Goal: Task Accomplishment & Management: Use online tool/utility

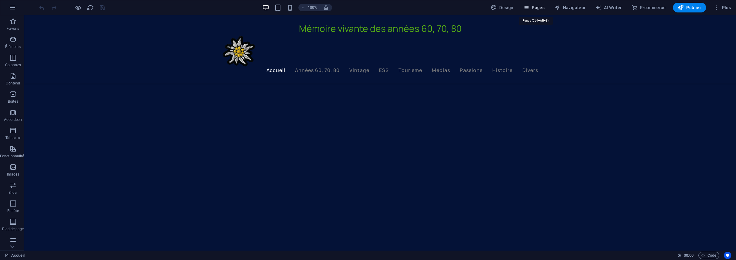
click at [542, 6] on span "Pages" at bounding box center [533, 8] width 21 height 6
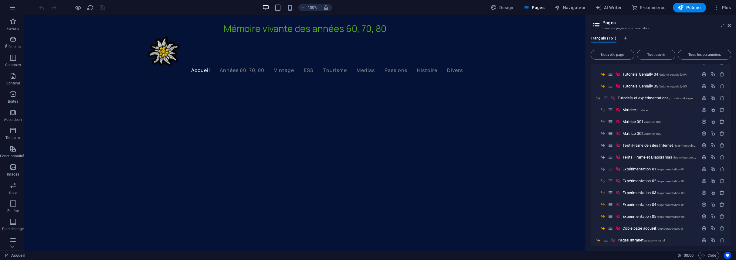
scroll to position [1699, 0]
click at [642, 194] on span "Expérimentation 04 /experimentation-04" at bounding box center [653, 195] width 62 height 5
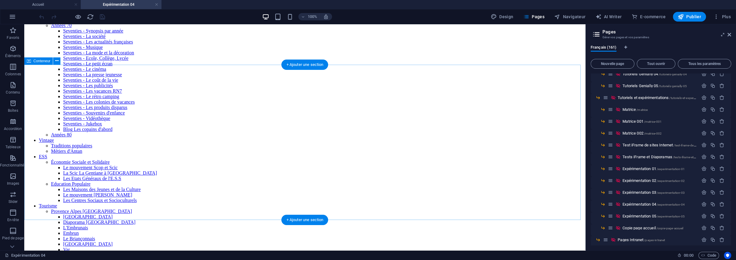
scroll to position [182, 0]
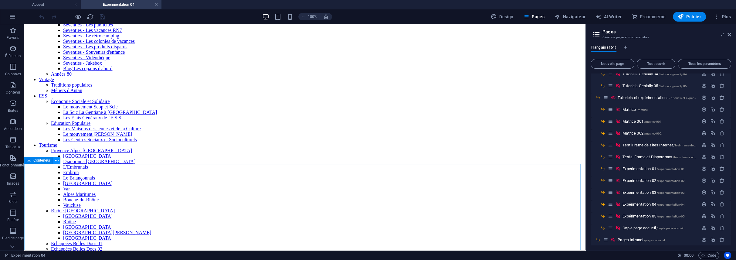
click at [55, 158] on icon at bounding box center [56, 160] width 3 height 6
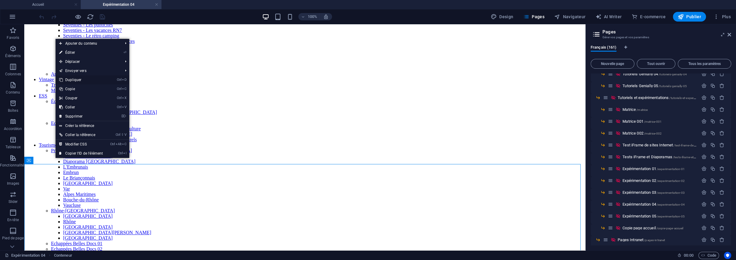
click at [72, 81] on link "Ctrl D Dupliquer" at bounding box center [81, 79] width 51 height 9
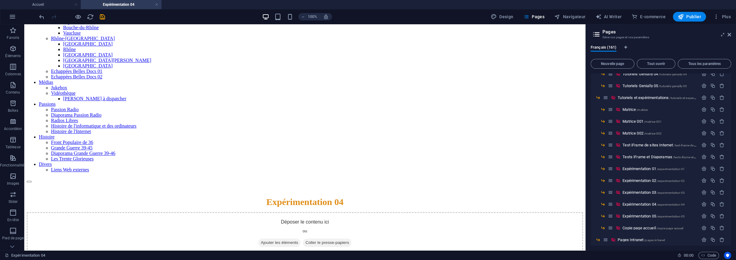
scroll to position [373, 0]
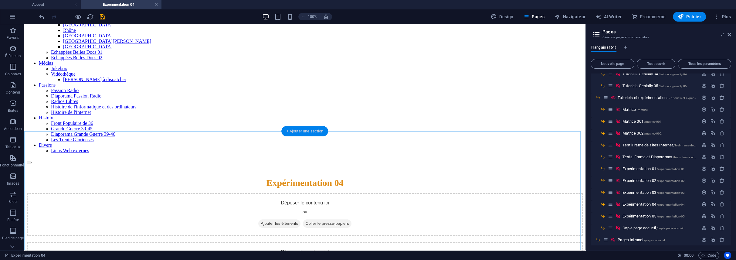
click at [307, 131] on div "+ Ajouter une section" at bounding box center [304, 131] width 47 height 10
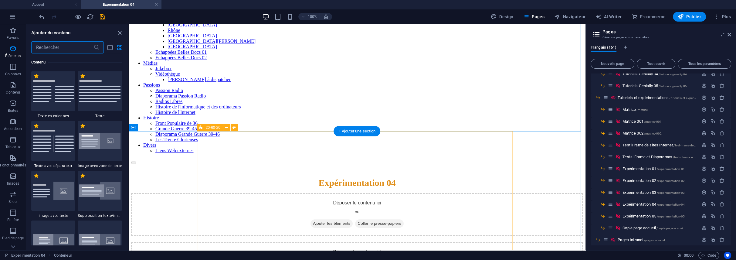
scroll to position [1211, 0]
click at [70, 45] on input "text" at bounding box center [62, 47] width 62 height 12
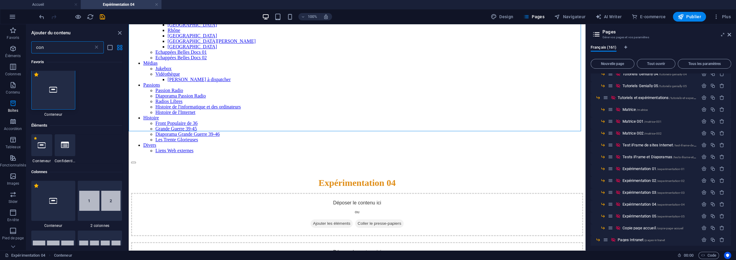
scroll to position [0, 0]
type input "con"
click at [61, 92] on div at bounding box center [53, 91] width 44 height 40
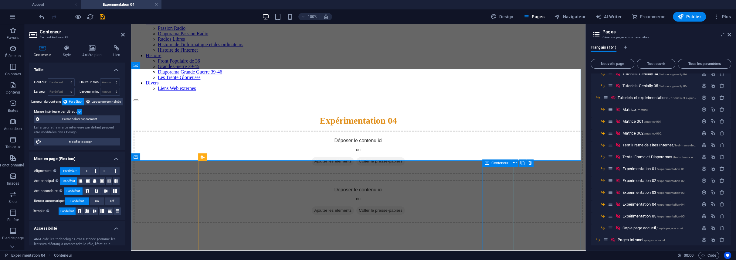
scroll to position [495, 0]
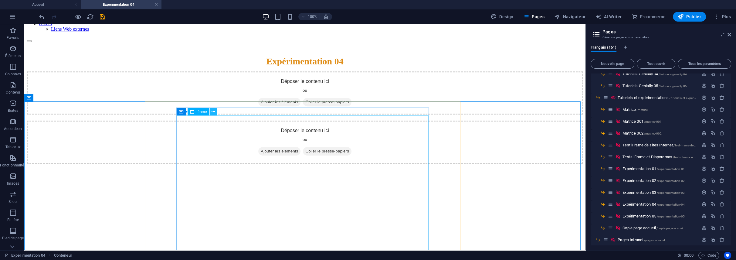
click at [212, 113] on icon at bounding box center [212, 112] width 3 height 6
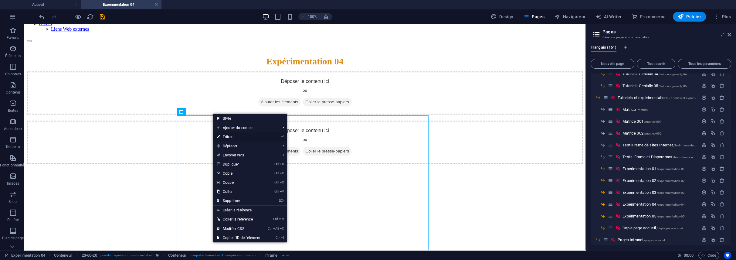
click at [232, 139] on link "⏎ Éditer" at bounding box center [238, 136] width 51 height 9
select select "%"
select select "px"
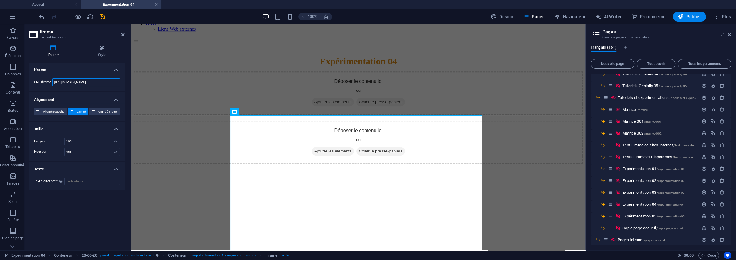
scroll to position [0, 169]
drag, startPoint x: 54, startPoint y: 82, endPoint x: 119, endPoint y: 81, distance: 65.3
click at [119, 81] on input "[URL][DOMAIN_NAME]" at bounding box center [86, 82] width 68 height 8
paste input "longue"
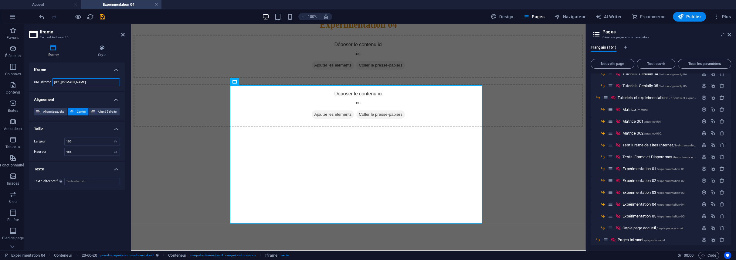
scroll to position [511, 0]
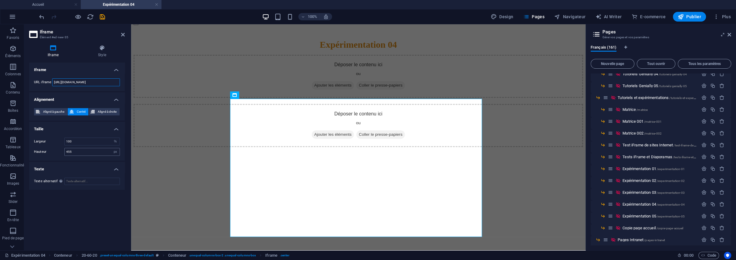
type input "[URL][DOMAIN_NAME]"
drag, startPoint x: 73, startPoint y: 150, endPoint x: 62, endPoint y: 152, distance: 11.7
click at [62, 152] on div "Hauteur 455 px %" at bounding box center [77, 152] width 86 height 8
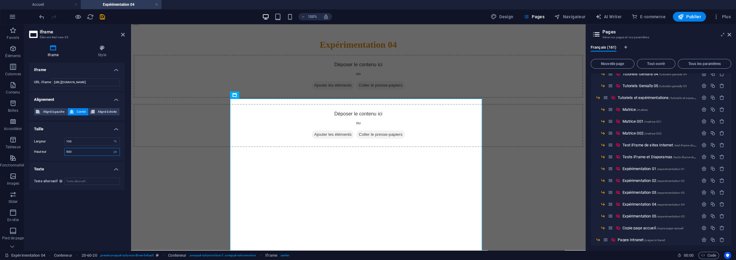
drag, startPoint x: 74, startPoint y: 149, endPoint x: 67, endPoint y: 151, distance: 7.4
click at [67, 151] on input "500" at bounding box center [92, 151] width 55 height 7
click at [78, 150] on input "510" at bounding box center [92, 151] width 55 height 7
click at [77, 150] on input "520" at bounding box center [92, 151] width 55 height 7
click at [82, 150] on input "540" at bounding box center [92, 151] width 55 height 7
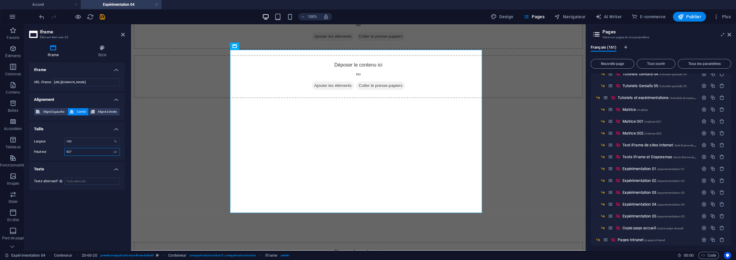
scroll to position [534, 0]
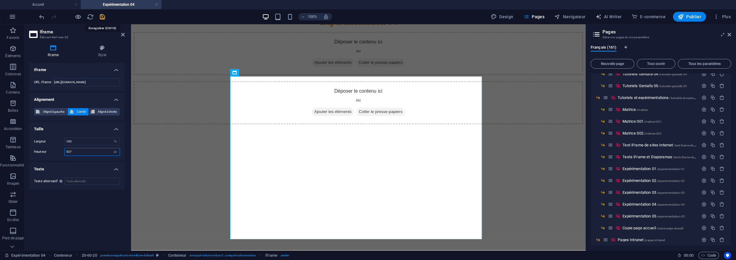
type input "537"
click at [101, 15] on icon "save" at bounding box center [102, 16] width 7 height 7
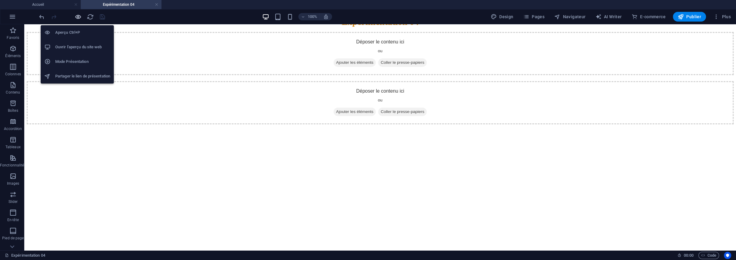
click at [78, 16] on icon "button" at bounding box center [78, 16] width 7 height 7
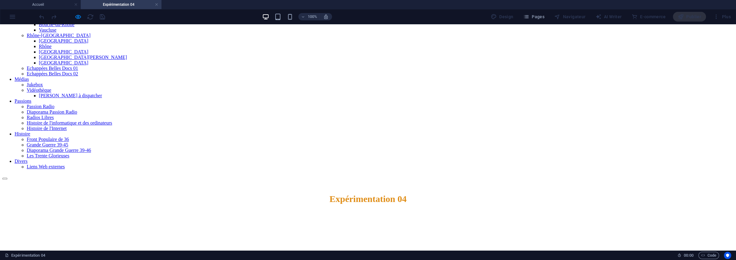
scroll to position [370, 0]
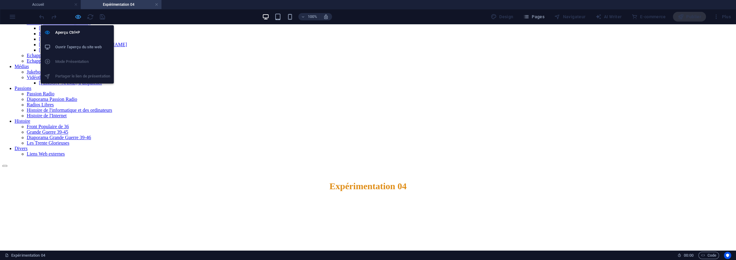
click at [76, 16] on icon "button" at bounding box center [78, 16] width 7 height 7
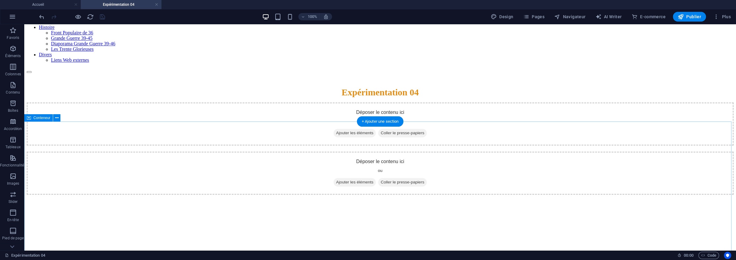
scroll to position [474, 0]
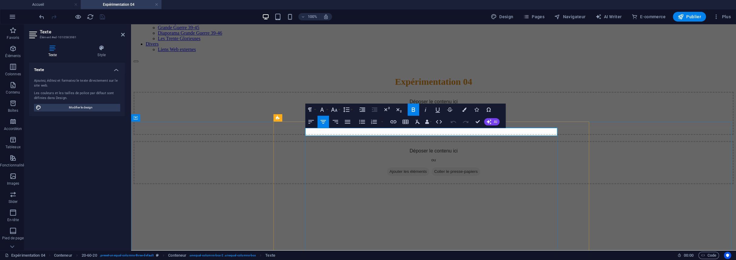
drag, startPoint x: 628, startPoint y: 159, endPoint x: 734, endPoint y: 161, distance: 106.5
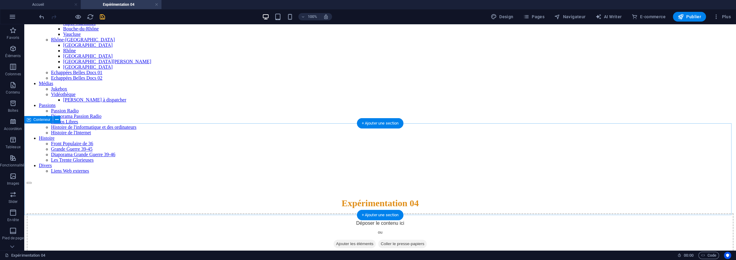
scroll to position [414, 0]
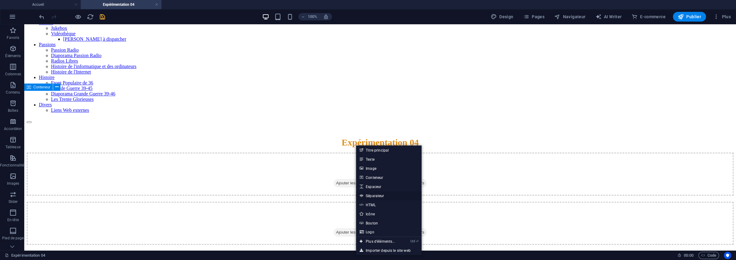
click at [376, 196] on link "Séparateur" at bounding box center [389, 195] width 66 height 9
select select "%"
select select "px"
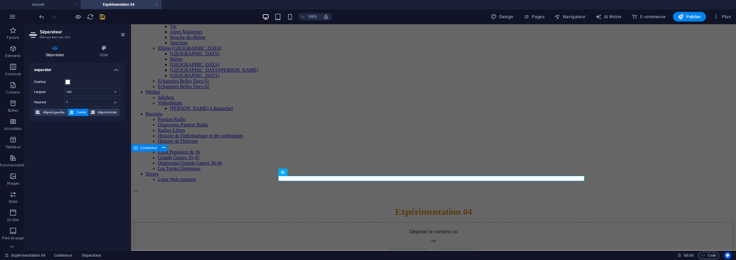
scroll to position [353, 0]
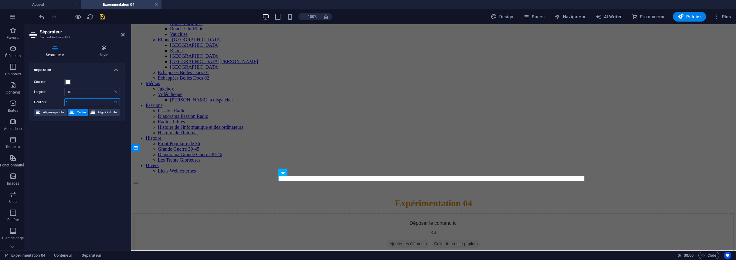
drag, startPoint x: 79, startPoint y: 100, endPoint x: 61, endPoint y: 97, distance: 18.0
click at [61, 97] on div "Couleur Largeur 100 px rem % vh vw Hauteur 1 px rem vh vw Aligné à gauche Centr…" at bounding box center [77, 97] width 96 height 48
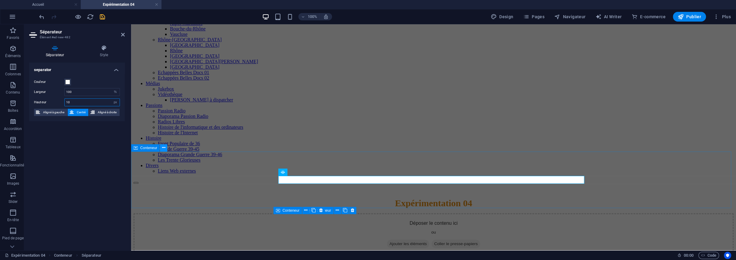
type input "10"
click at [164, 148] on icon at bounding box center [163, 147] width 3 height 6
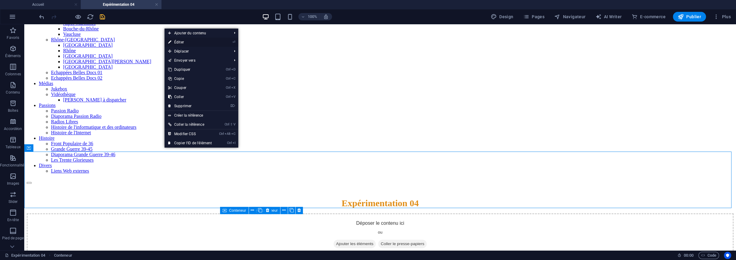
drag, startPoint x: 181, startPoint y: 42, endPoint x: 50, endPoint y: 18, distance: 133.3
click at [181, 42] on link "⏎ Éditer" at bounding box center [189, 42] width 51 height 9
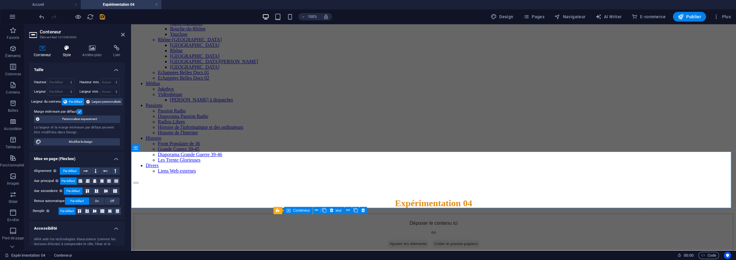
click at [71, 48] on icon at bounding box center [66, 48] width 17 height 6
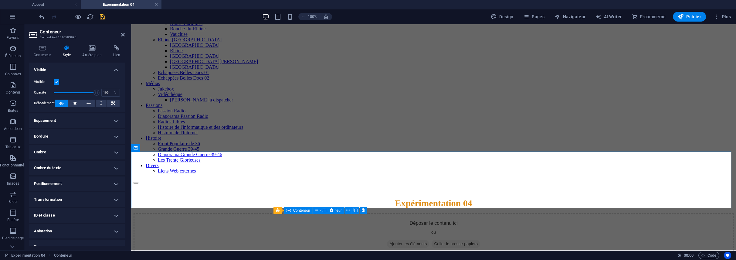
click at [114, 118] on h4 "Espacement" at bounding box center [77, 120] width 96 height 15
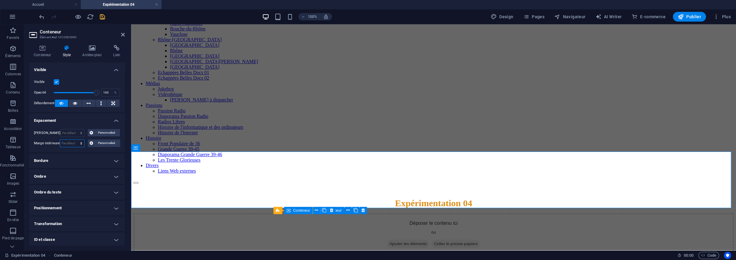
click at [69, 142] on select "Par défaut px rem % vh vw Personnalisé" at bounding box center [72, 143] width 24 height 7
select select "px"
click at [74, 140] on select "Par défaut px rem % vh vw Personnalisé" at bounding box center [72, 143] width 24 height 7
type input "0"
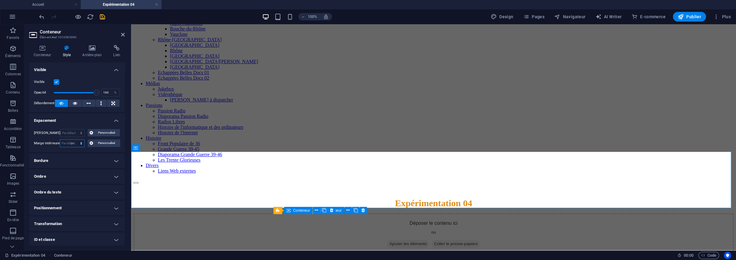
type input "0"
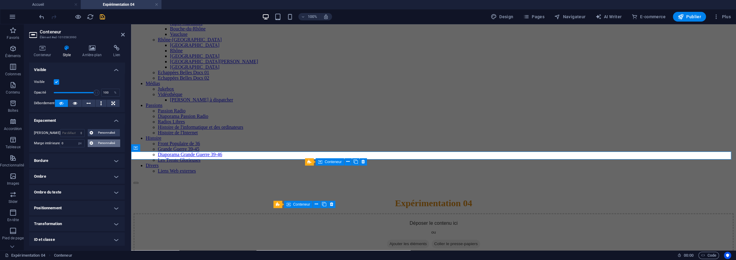
click at [96, 141] on span "Personnalisé" at bounding box center [106, 142] width 23 height 7
drag, startPoint x: 76, startPoint y: 153, endPoint x: 62, endPoint y: 154, distance: 14.0
click at [62, 154] on div "0 px rem % vh vw 0 px rem % vh vw 0 px rem % vh vw 0 px rem % vh vw" at bounding box center [77, 159] width 86 height 18
type input "10"
select select "DISABLED_OPTION_VALUE"
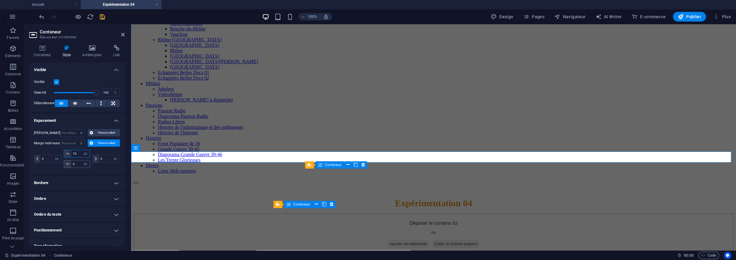
type input "10"
drag, startPoint x: 79, startPoint y: 166, endPoint x: 64, endPoint y: 164, distance: 15.0
click at [64, 164] on div "0 px rem % vh vw" at bounding box center [77, 164] width 26 height 8
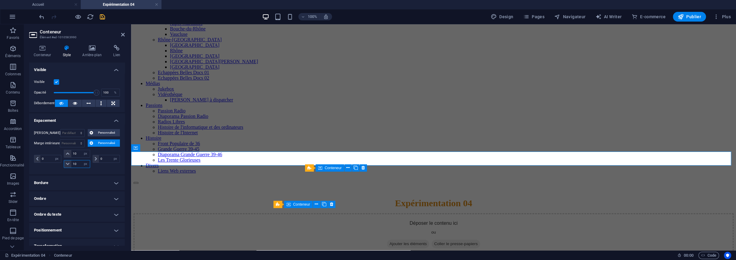
type input "10"
click at [55, 168] on div "0 px rem % vh vw 10 px rem % vh vw 10 px rem % vh vw 0 px rem % vh vw" at bounding box center [77, 160] width 86 height 20
click at [103, 16] on icon "save" at bounding box center [102, 16] width 7 height 7
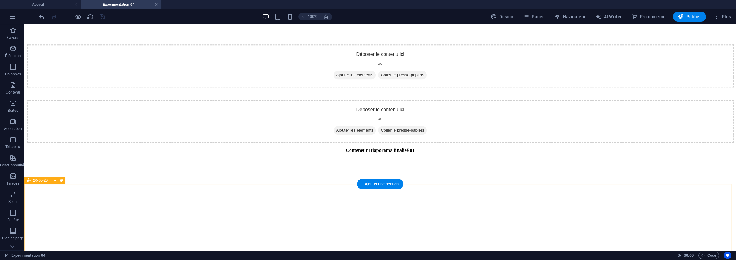
scroll to position [778, 0]
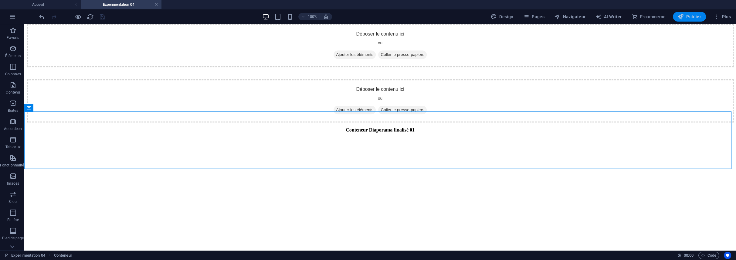
click at [692, 15] on span "Publier" at bounding box center [689, 17] width 23 height 6
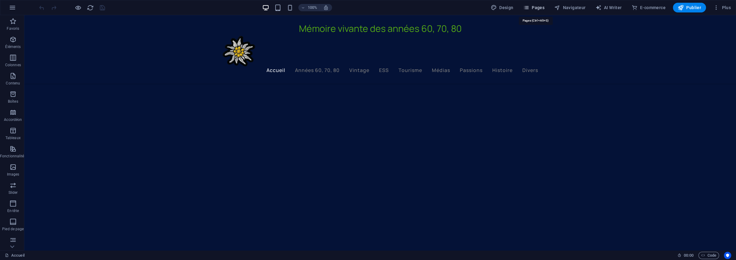
click at [546, 6] on button "Pages" at bounding box center [534, 8] width 26 height 10
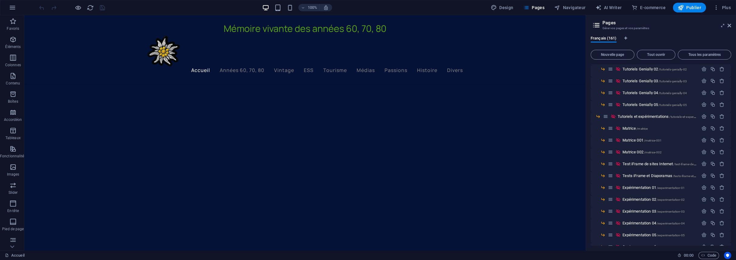
scroll to position [1668, 0]
click at [635, 227] on span "Expérimentation 04 /experimentation-04" at bounding box center [653, 226] width 62 height 5
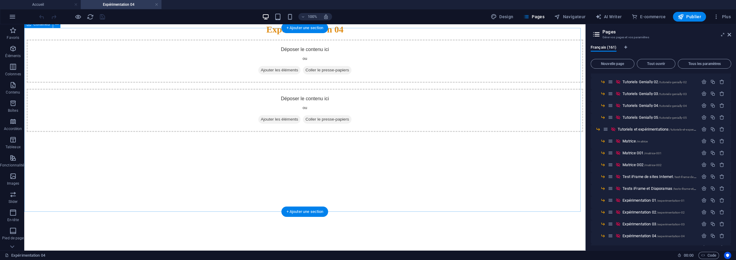
scroll to position [546, 0]
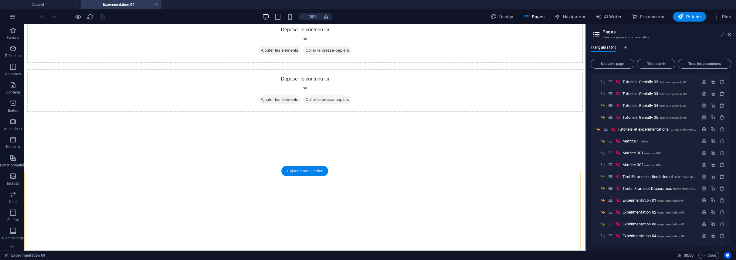
click at [296, 170] on div "+ Ajouter une section" at bounding box center [304, 171] width 47 height 10
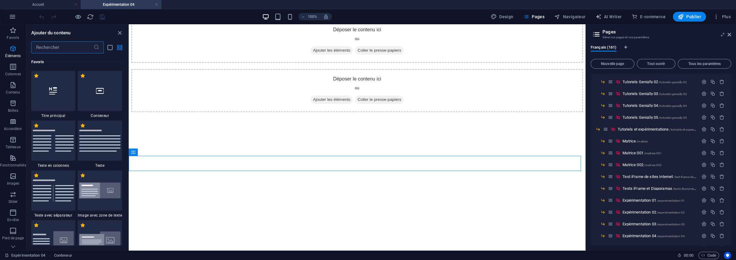
scroll to position [1211, 0]
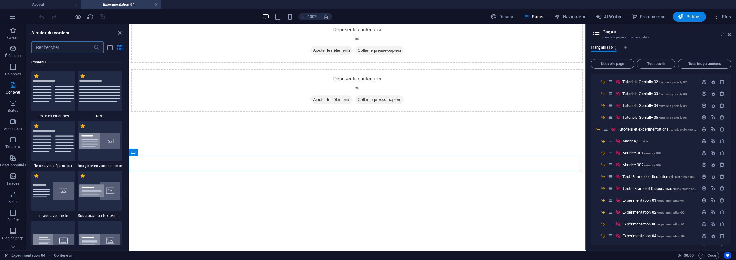
click at [57, 44] on input "text" at bounding box center [62, 47] width 62 height 12
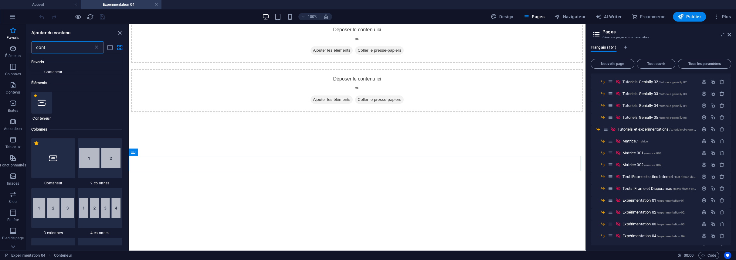
scroll to position [0, 0]
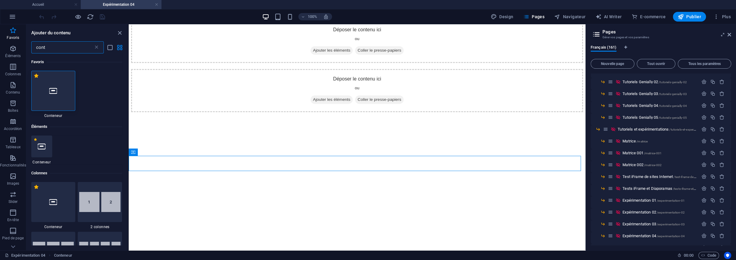
type input "cont"
click at [53, 87] on icon at bounding box center [53, 91] width 8 height 8
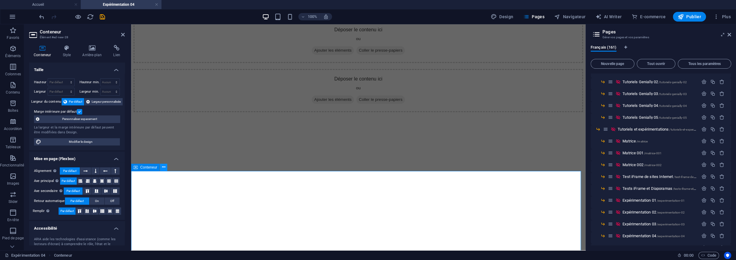
click at [162, 166] on icon at bounding box center [163, 167] width 3 height 6
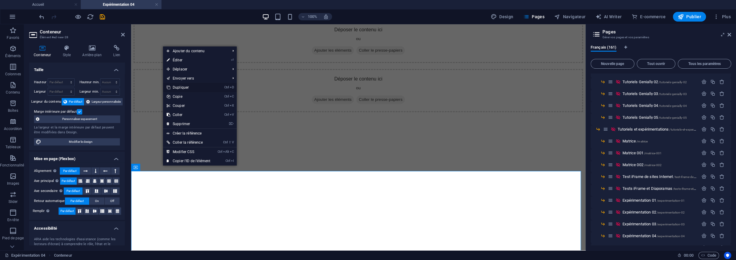
click at [180, 86] on link "Ctrl D Dupliquer" at bounding box center [188, 87] width 51 height 9
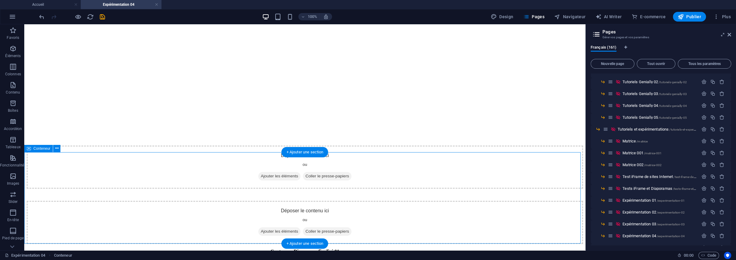
scroll to position [596, 0]
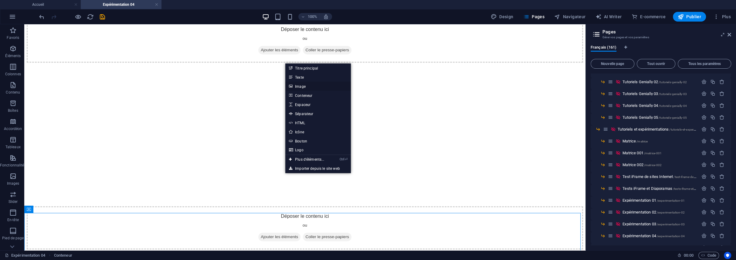
click at [304, 87] on link "Image" at bounding box center [318, 86] width 66 height 9
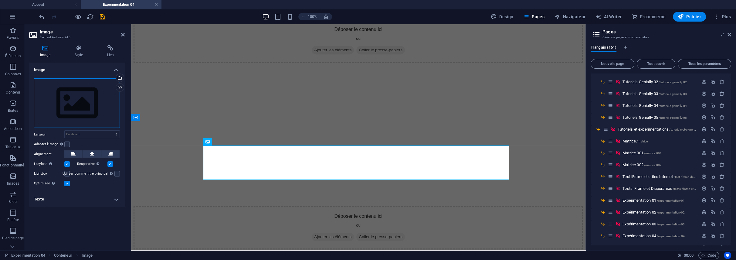
click at [65, 103] on div "Glissez les fichiers ici, cliquez pour choisir les fichiers ou sélectionnez les…" at bounding box center [77, 103] width 86 height 50
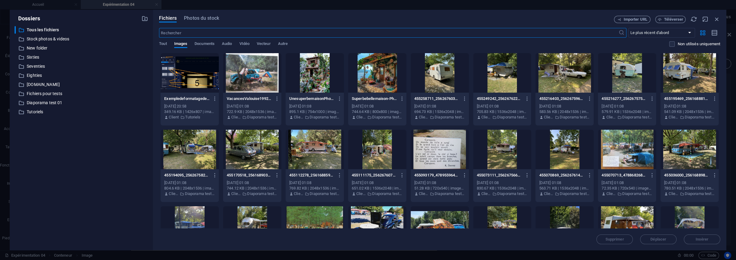
scroll to position [604, 0]
click at [36, 112] on p "Tutoriels" at bounding box center [82, 111] width 110 height 7
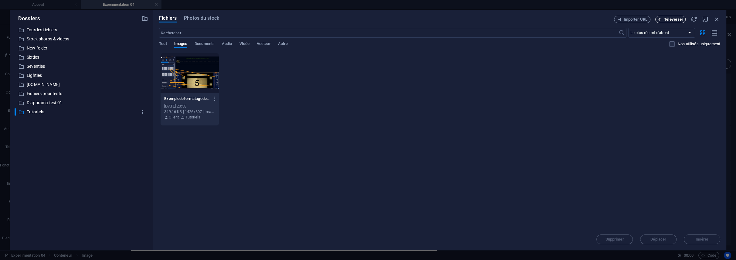
click at [677, 18] on span "Téléverser" at bounding box center [673, 20] width 19 height 4
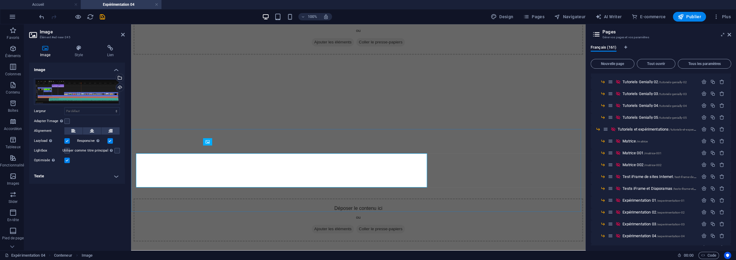
scroll to position [596, 0]
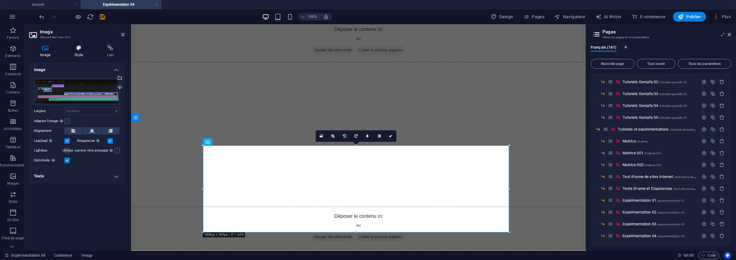
click at [79, 48] on icon at bounding box center [79, 48] width 30 height 6
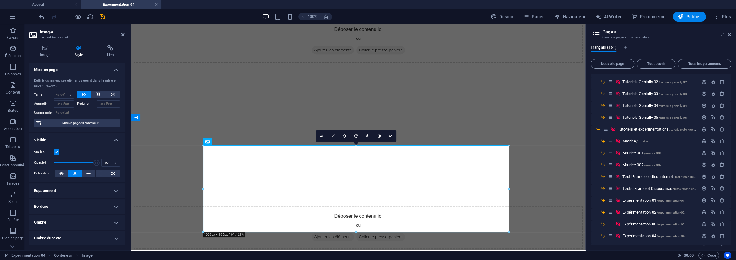
click at [113, 205] on h4 "Bordure" at bounding box center [77, 206] width 96 height 15
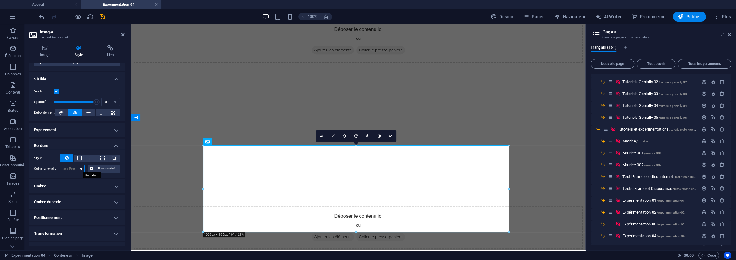
click at [76, 167] on select "Par défaut px rem % vh vw Personnalisé" at bounding box center [72, 168] width 24 height 7
select select "px"
click at [75, 165] on select "Par défaut px rem % vh vw Personnalisé" at bounding box center [72, 168] width 24 height 7
drag, startPoint x: 70, startPoint y: 166, endPoint x: 54, endPoint y: 166, distance: 15.8
click at [54, 166] on div "Coins arrondis 50 Par défaut px rem % vh vw Personnalisé Personnalisé" at bounding box center [77, 169] width 86 height 8
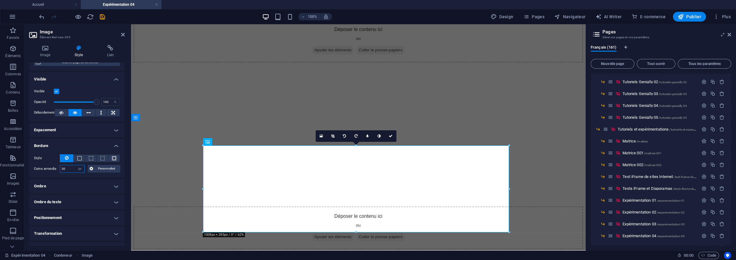
type input "30"
click at [52, 171] on label "Coins arrondis" at bounding box center [47, 168] width 26 height 7
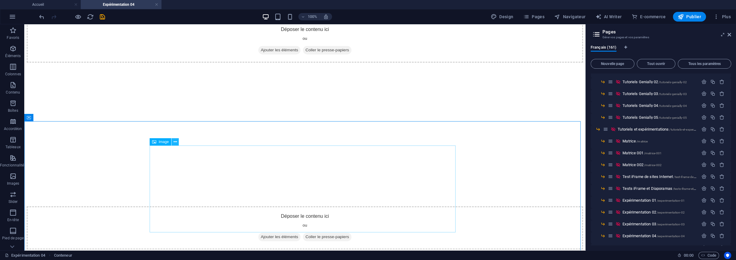
click at [176, 141] on icon at bounding box center [175, 142] width 3 height 6
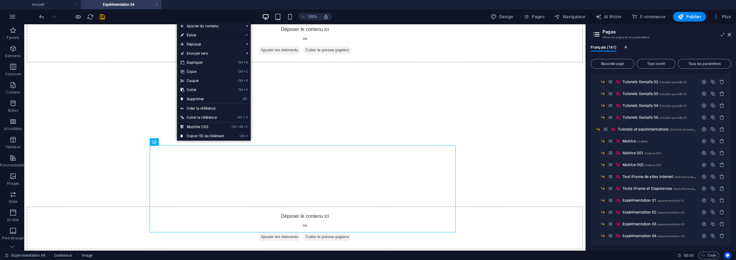
click at [194, 36] on link "⏎ Éditer" at bounding box center [202, 35] width 51 height 9
select select "px"
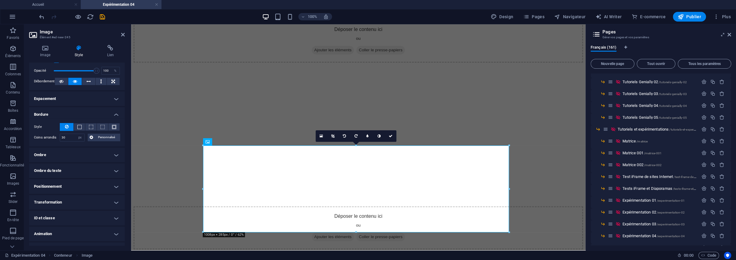
scroll to position [103, 0]
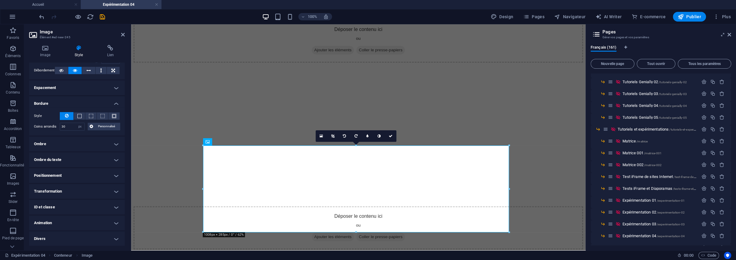
click at [95, 239] on h4 "Divers" at bounding box center [77, 238] width 96 height 15
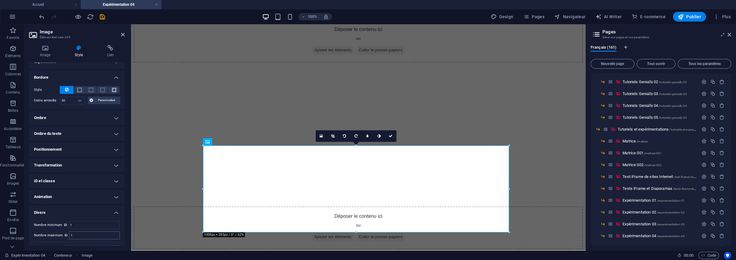
scroll to position [140, 0]
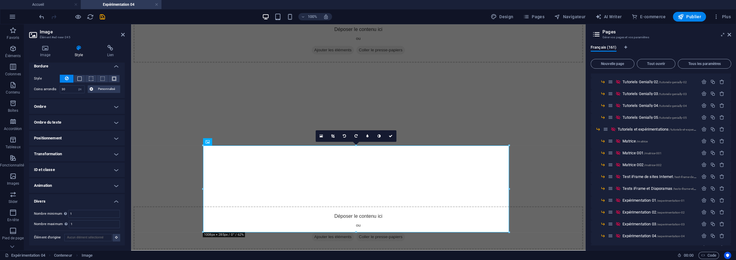
click at [54, 179] on h4 "Animation" at bounding box center [77, 185] width 96 height 15
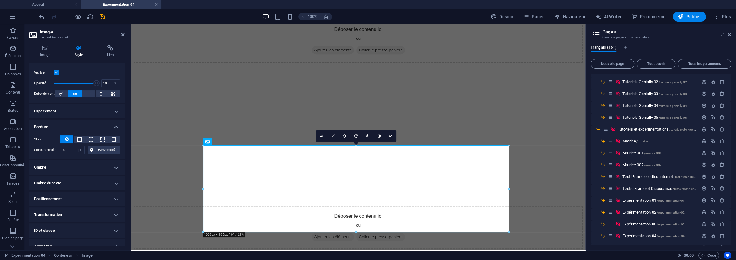
scroll to position [0, 0]
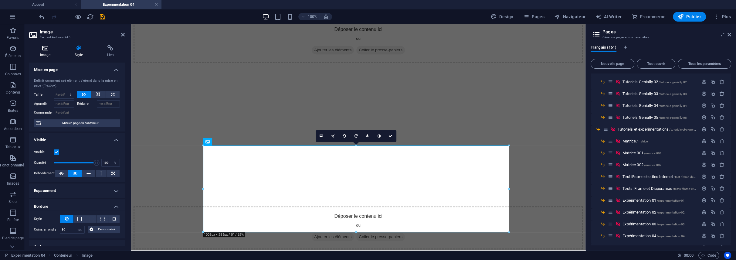
click at [43, 48] on icon at bounding box center [45, 48] width 32 height 6
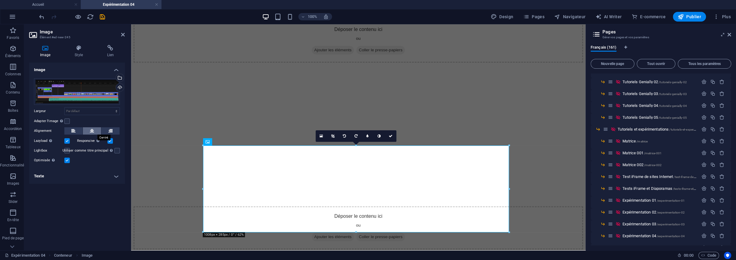
click at [92, 128] on icon at bounding box center [92, 130] width 4 height 7
click at [81, 48] on icon at bounding box center [79, 48] width 30 height 6
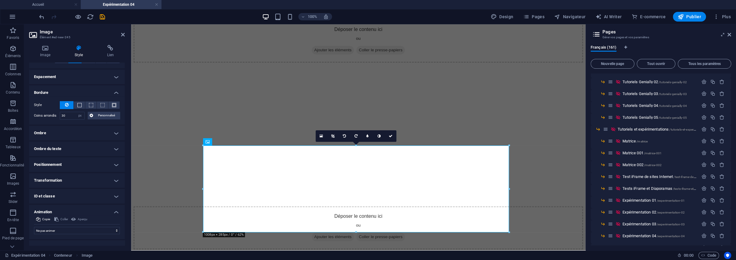
scroll to position [121, 0]
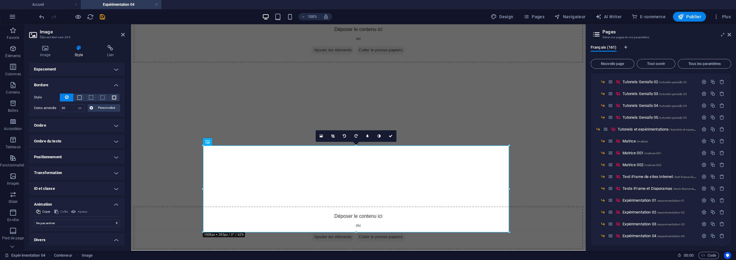
click at [97, 170] on h4 "Transformation" at bounding box center [77, 172] width 96 height 15
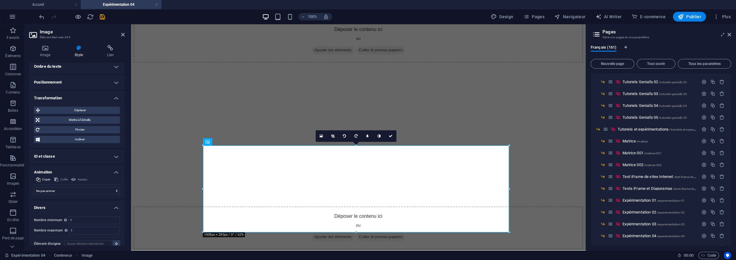
scroll to position [202, 0]
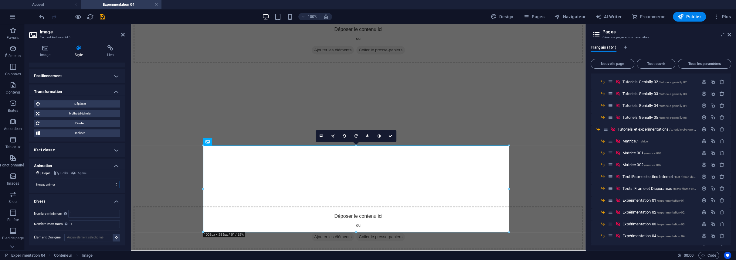
click at [114, 181] on select "Ne pas animer Afficher / Masquer Glisser vers le haut / le bas Zoomer/Dézoomer …" at bounding box center [77, 184] width 86 height 7
click at [26, 171] on div "Image Style Lien Image Glissez les fichiers ici, cliquez pour choisir les fichi…" at bounding box center [76, 145] width 105 height 210
click at [164, 117] on icon at bounding box center [163, 117] width 3 height 6
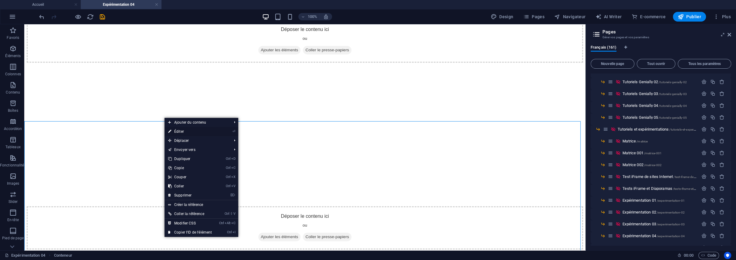
click at [182, 130] on link "⏎ Éditer" at bounding box center [189, 131] width 51 height 9
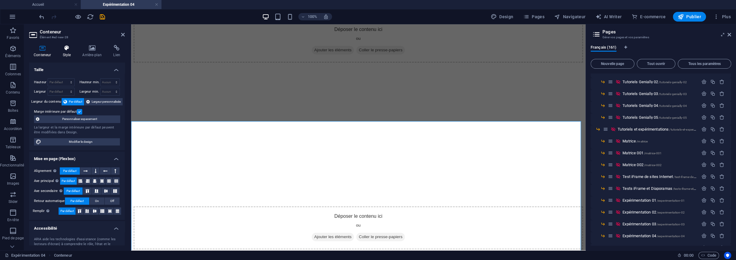
click at [69, 49] on icon at bounding box center [66, 48] width 17 height 6
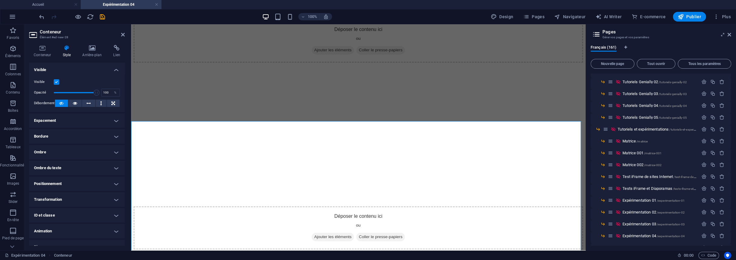
click at [67, 118] on h4 "Espacement" at bounding box center [77, 120] width 96 height 15
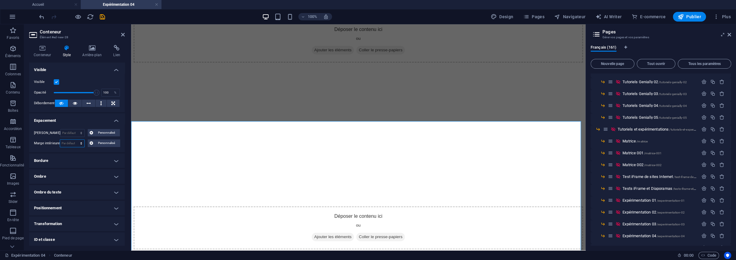
click at [73, 141] on select "Par défaut px rem % vh vw Personnalisé" at bounding box center [72, 143] width 24 height 7
select select "px"
click at [74, 140] on select "Par défaut px rem % vh vw Personnalisé" at bounding box center [72, 143] width 24 height 7
type input "0"
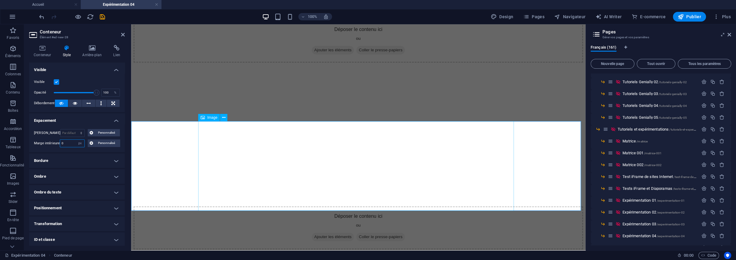
scroll to position [656, 0]
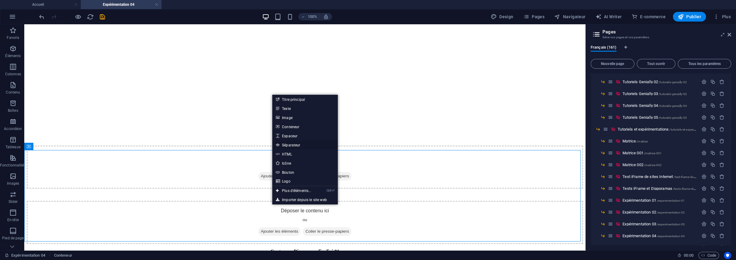
click at [291, 144] on link "Séparateur" at bounding box center [305, 144] width 66 height 9
select select "%"
select select "px"
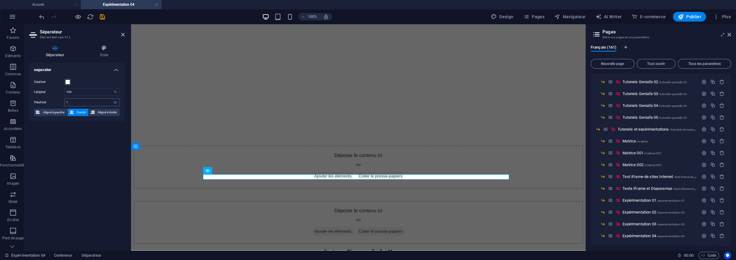
click at [72, 99] on div "Hauteur 1 px rem vh vw" at bounding box center [77, 102] width 86 height 8
drag, startPoint x: 72, startPoint y: 100, endPoint x: 59, endPoint y: 100, distance: 13.1
click at [59, 100] on div "Hauteur 1 px rem vh vw" at bounding box center [77, 102] width 86 height 8
type input "10"
click at [70, 126] on div "separator Couleur Largeur 100 px rem % vh vw Hauteur 10 px rem vh vw Aligné à g…" at bounding box center [77, 154] width 96 height 183
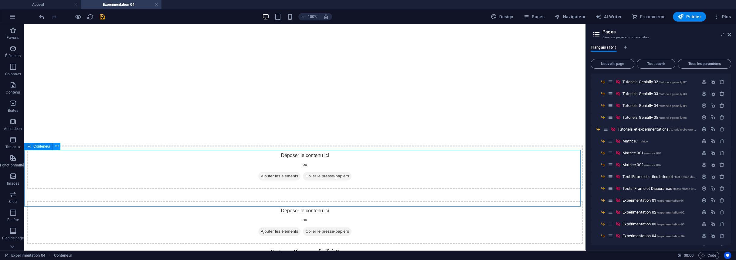
click at [58, 145] on icon at bounding box center [56, 146] width 3 height 6
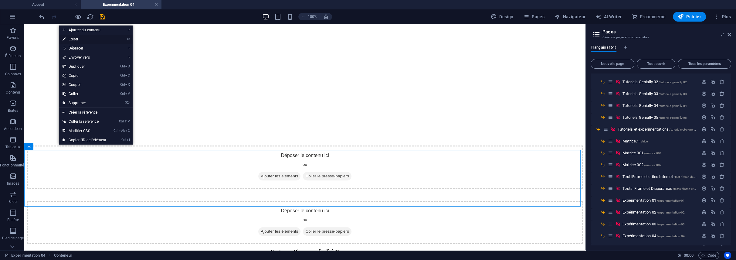
click at [77, 41] on link "⏎ Éditer" at bounding box center [84, 39] width 51 height 9
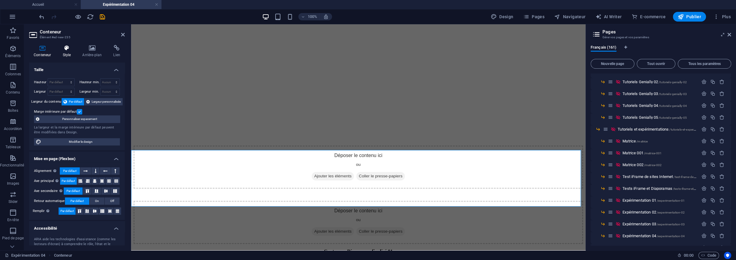
click at [70, 48] on icon at bounding box center [66, 48] width 17 height 6
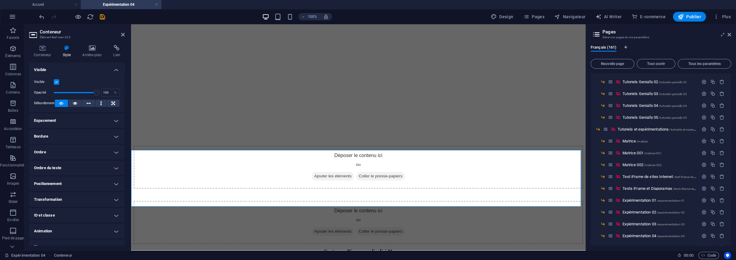
click at [52, 118] on h4 "Espacement" at bounding box center [77, 120] width 96 height 15
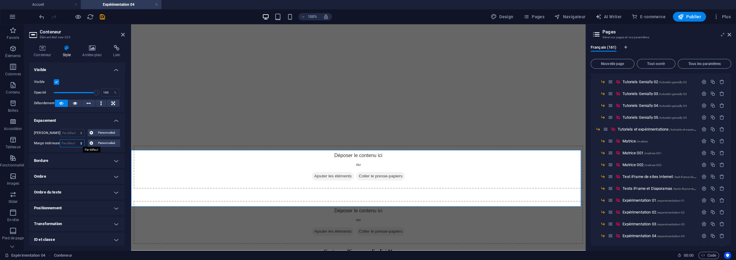
click at [66, 143] on select "Par défaut px rem % vh vw Personnalisé" at bounding box center [72, 143] width 24 height 7
select select "px"
click at [74, 140] on select "Par défaut px rem % vh vw Personnalisé" at bounding box center [72, 143] width 24 height 7
type input "0"
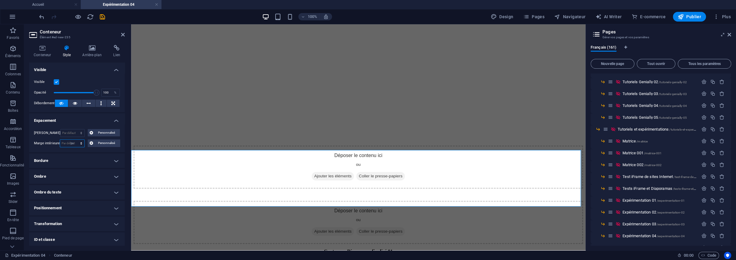
type input "0"
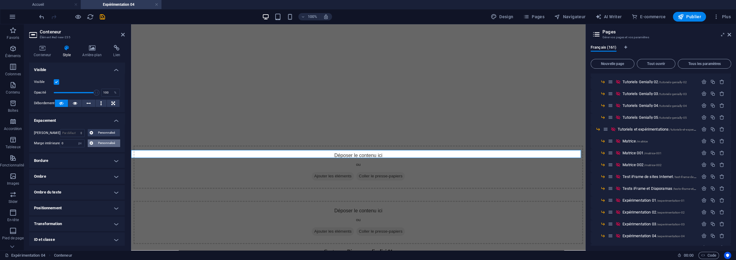
click at [99, 140] on span "Personnalisé" at bounding box center [106, 142] width 23 height 7
drag, startPoint x: 77, startPoint y: 155, endPoint x: 42, endPoint y: 142, distance: 36.7
click at [67, 150] on div "0 px rem % vh vw" at bounding box center [77, 154] width 26 height 8
type input "20"
select select "DISABLED_OPTION_VALUE"
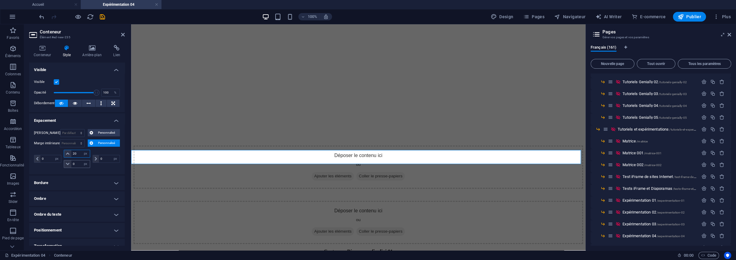
type input "20"
drag, startPoint x: 78, startPoint y: 164, endPoint x: 63, endPoint y: 163, distance: 15.2
click at [64, 163] on div "0 px rem % vh vw" at bounding box center [77, 164] width 26 height 8
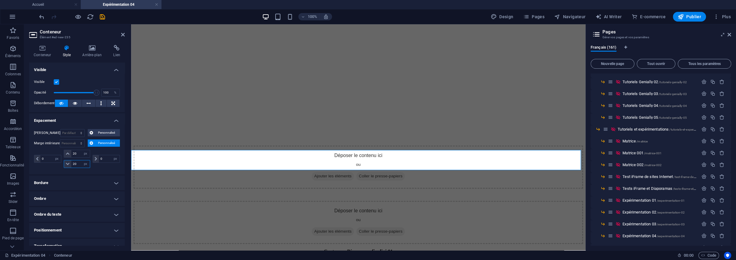
type input "20"
click at [54, 164] on div "0 px rem % vh vw" at bounding box center [48, 159] width 29 height 18
click at [103, 18] on icon "save" at bounding box center [102, 16] width 7 height 7
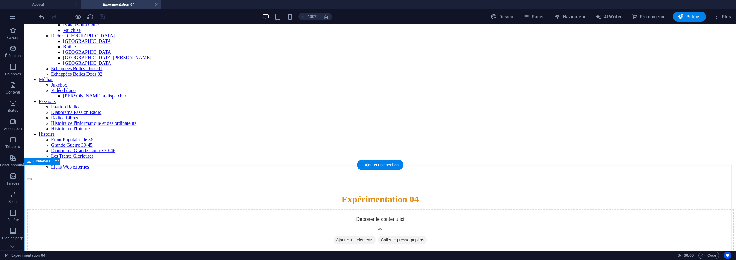
scroll to position [353, 0]
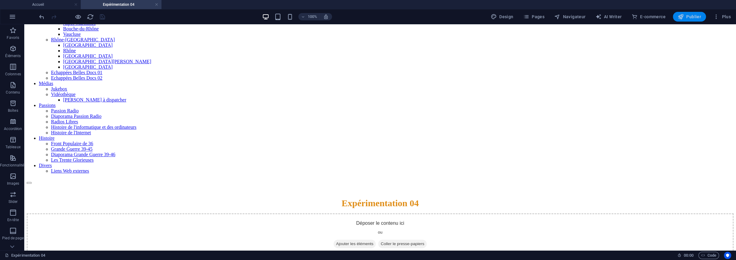
click at [692, 15] on span "Publier" at bounding box center [689, 17] width 23 height 6
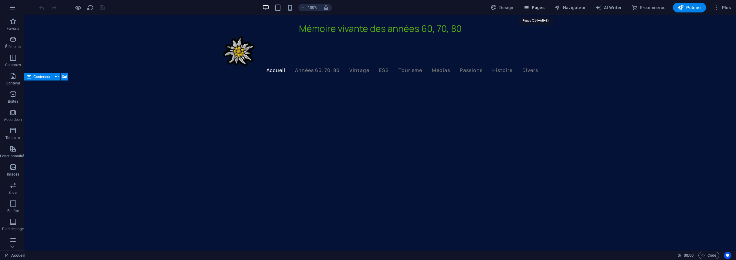
click at [536, 10] on span "Pages" at bounding box center [533, 8] width 21 height 6
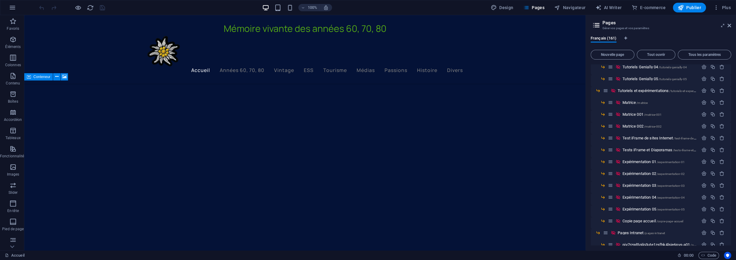
scroll to position [1699, 0]
click at [644, 192] on div "Expérimentation 04 /experimentation-04" at bounding box center [653, 194] width 90 height 7
click at [641, 194] on span "Expérimentation 04 /experimentation-04" at bounding box center [653, 195] width 62 height 5
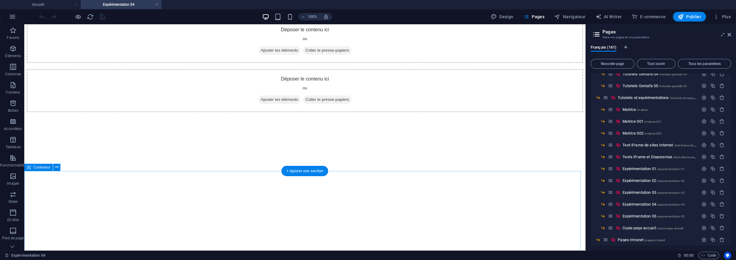
scroll to position [607, 0]
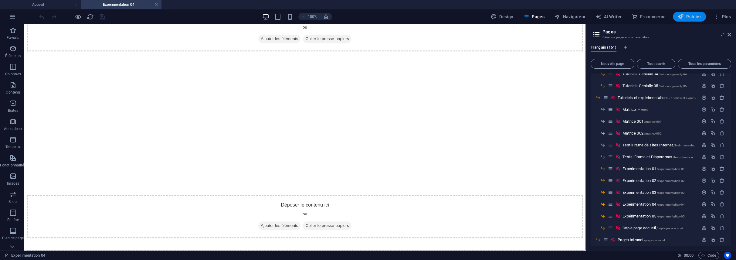
click at [689, 16] on span "Publier" at bounding box center [689, 17] width 23 height 6
